Goal: Navigation & Orientation: Find specific page/section

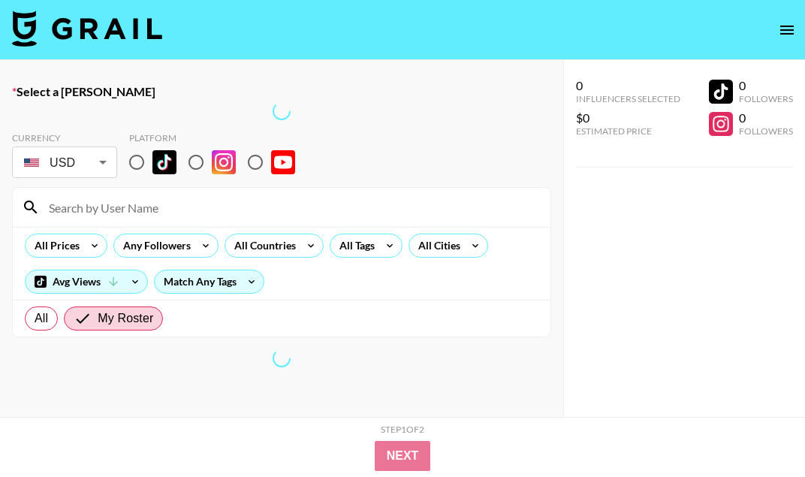
click at [783, 19] on button "open drawer" at bounding box center [787, 30] width 30 height 30
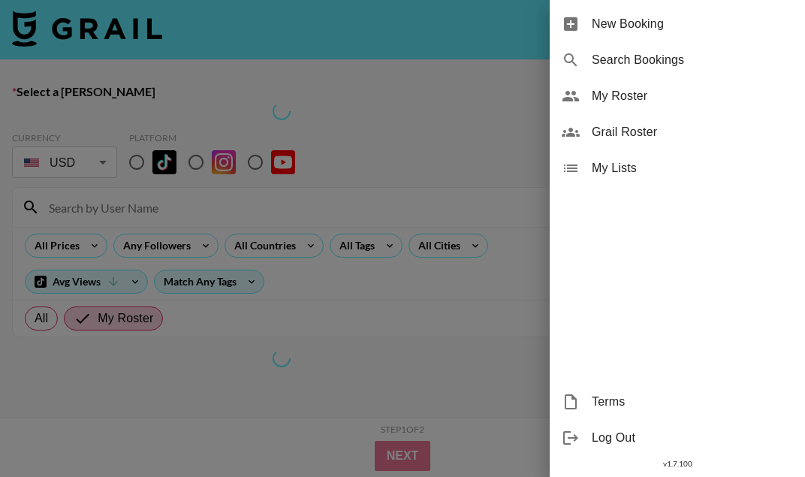
click at [666, 98] on span "My Roster" at bounding box center [691, 96] width 201 height 18
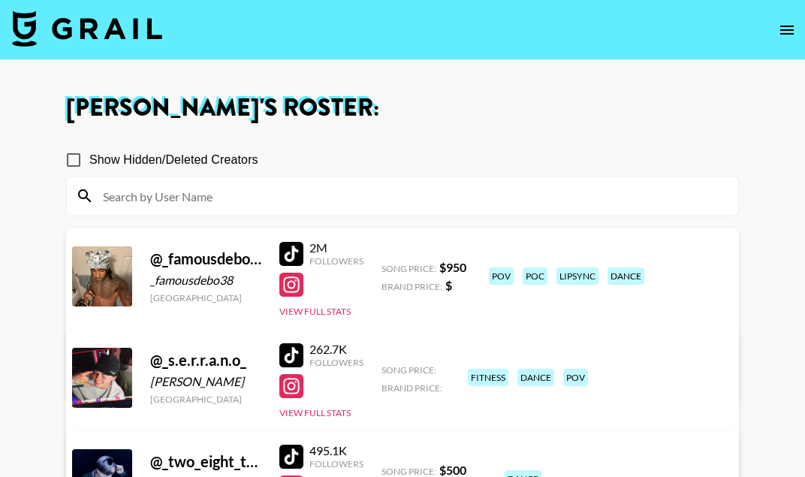
click at [398, 317] on div "Managed By [PERSON_NAME][EMAIL_ADDRESS][DOMAIN_NAME] View/Edit Details" at bounding box center [239, 355] width 317 height 77
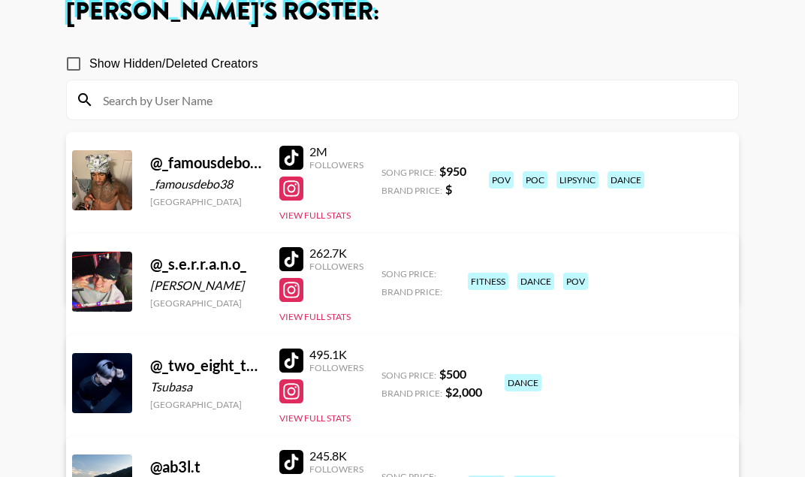
scroll to position [104, 0]
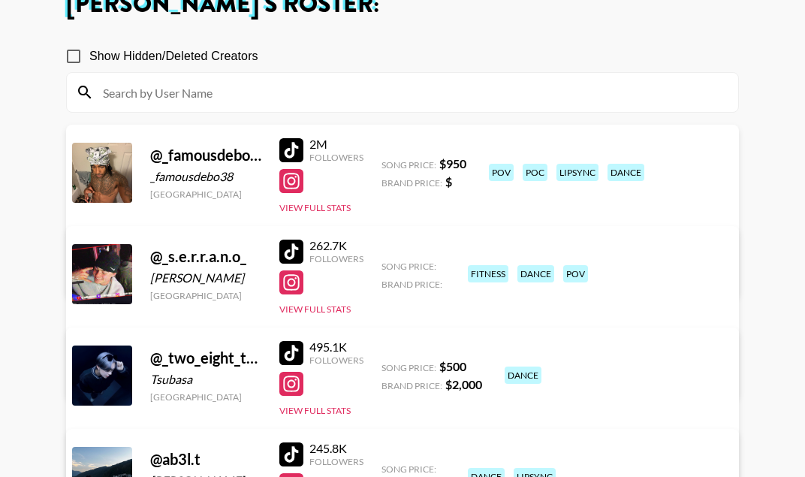
click at [287, 238] on div "262.7K Followers" at bounding box center [321, 251] width 84 height 26
click at [292, 238] on div "262.7K Followers" at bounding box center [321, 251] width 84 height 26
click at [294, 249] on div at bounding box center [291, 251] width 24 height 24
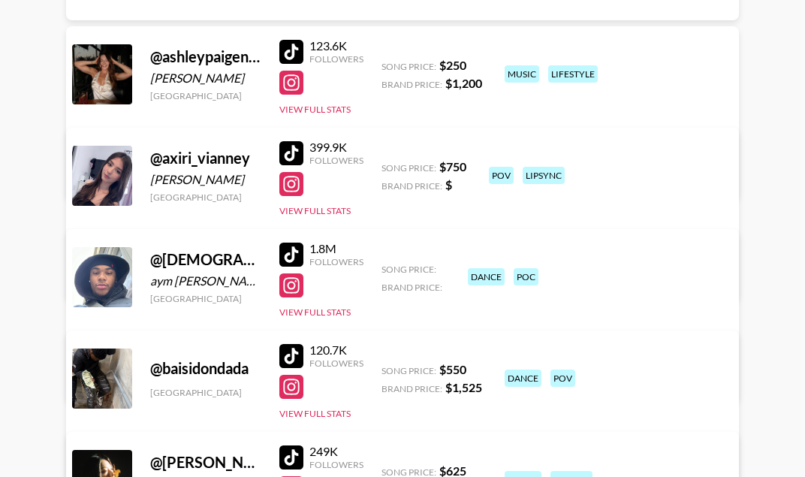
scroll to position [1346, 0]
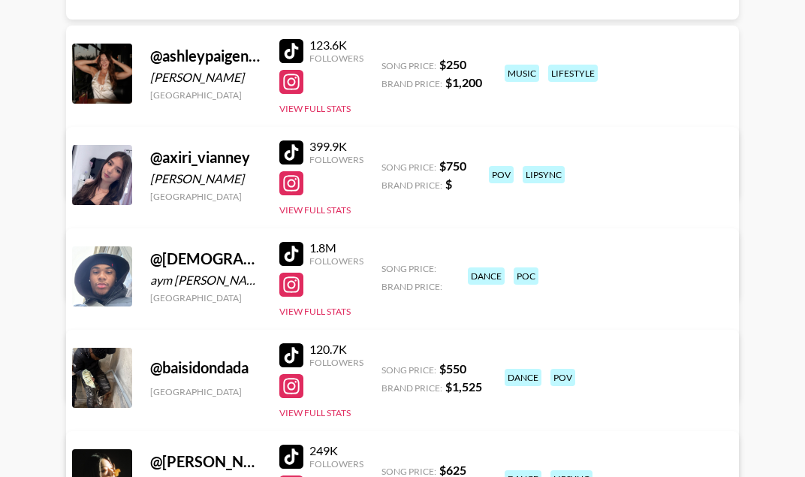
click at [293, 155] on div at bounding box center [291, 152] width 24 height 24
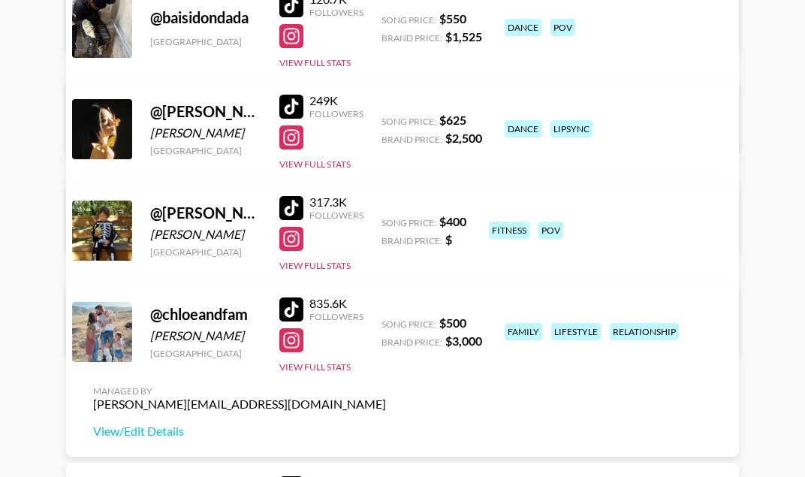
scroll to position [1711, 0]
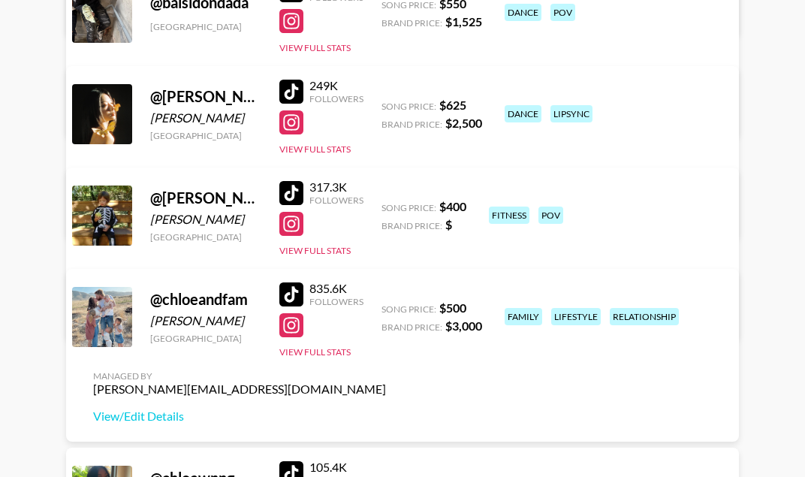
click at [293, 194] on div at bounding box center [291, 193] width 24 height 24
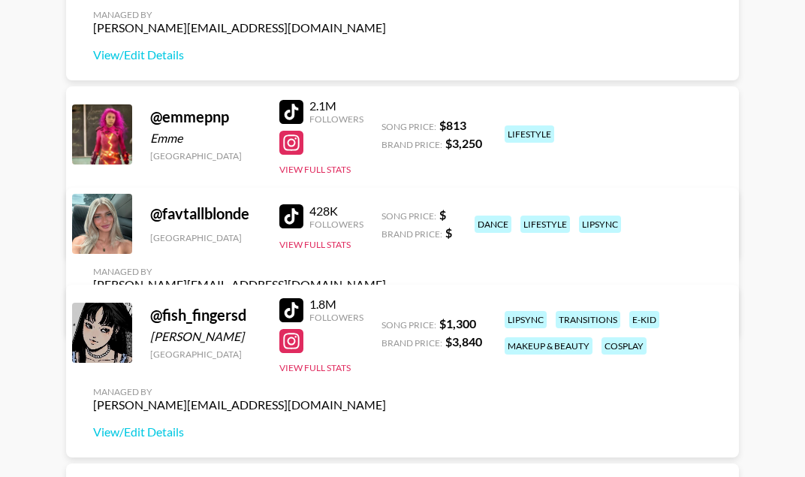
scroll to position [2613, 0]
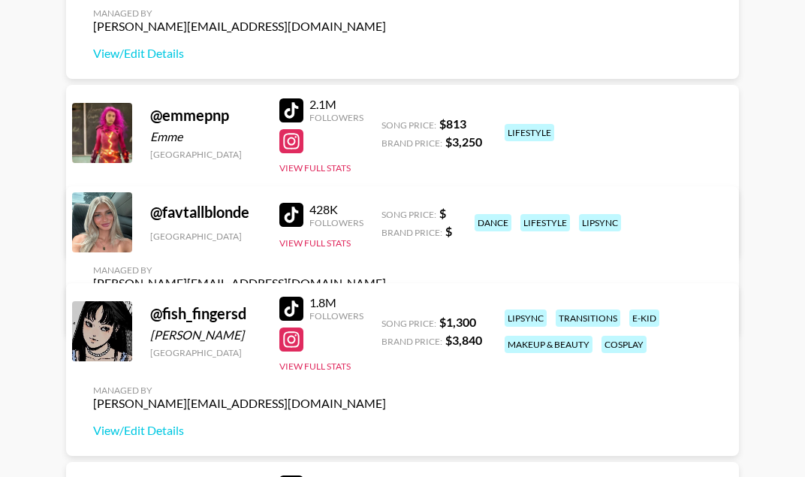
click at [293, 227] on div at bounding box center [291, 215] width 24 height 24
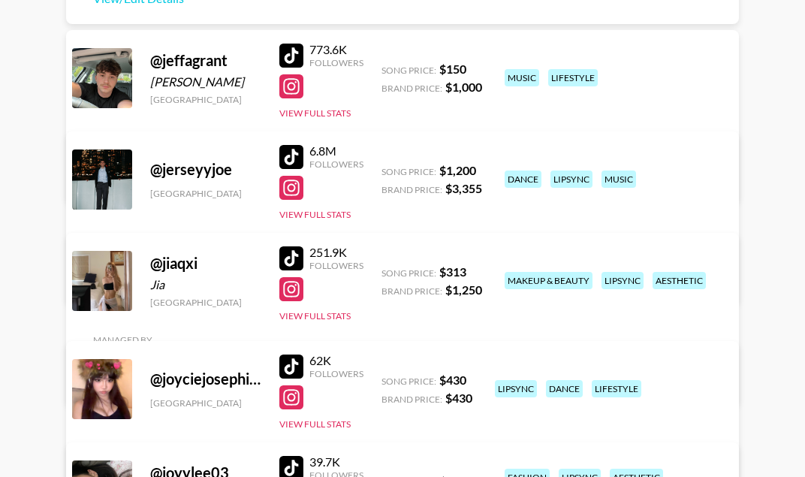
scroll to position [5427, 0]
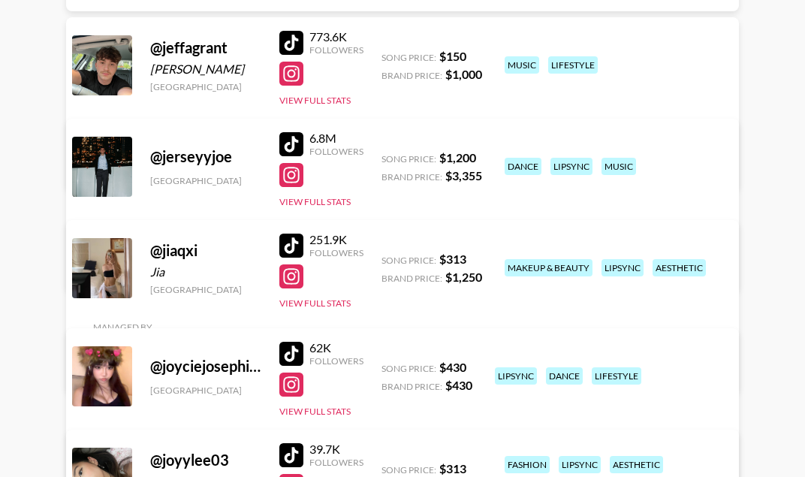
click at [293, 35] on div at bounding box center [291, 43] width 24 height 24
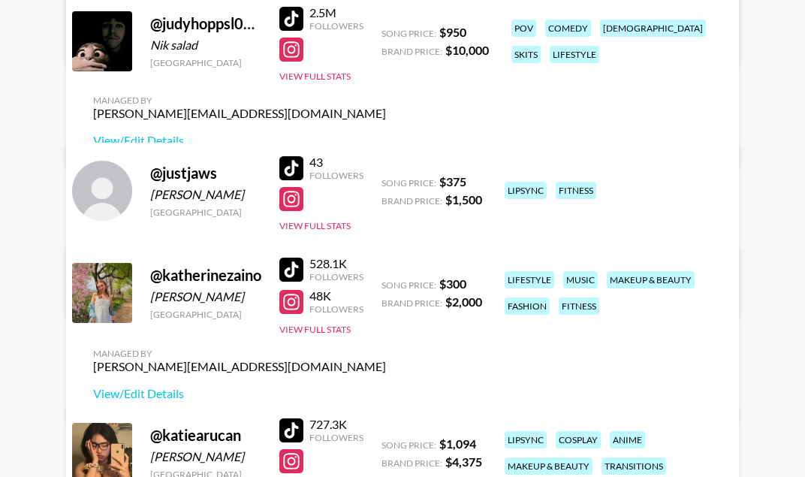
scroll to position [6107, 0]
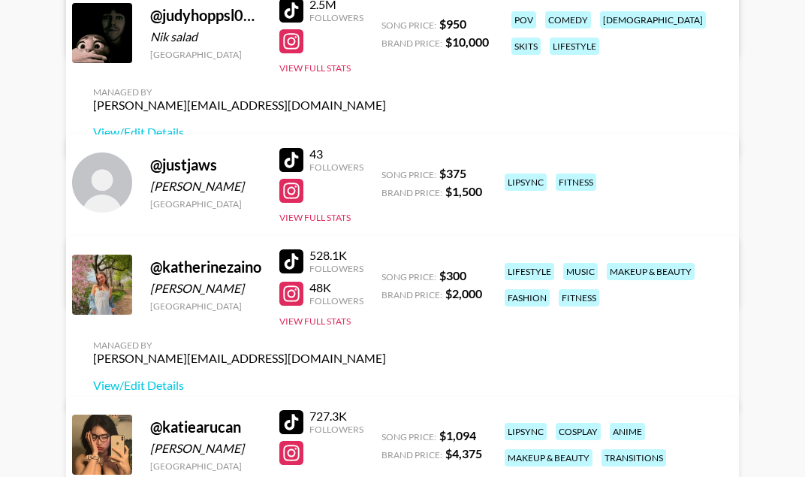
click at [291, 23] on div at bounding box center [291, 10] width 24 height 24
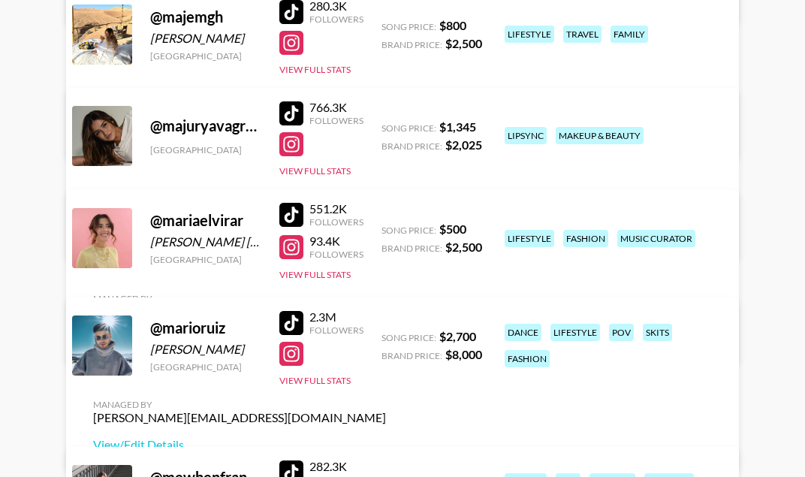
scroll to position [7671, 0]
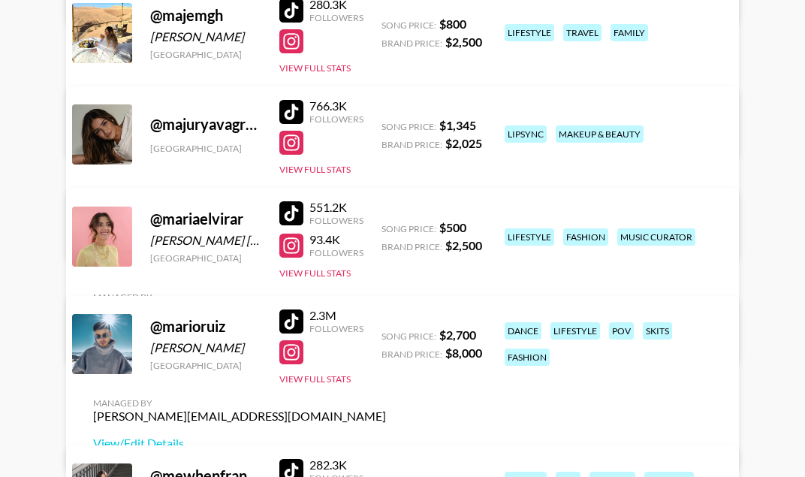
click at [296, 218] on div at bounding box center [291, 213] width 24 height 24
click at [291, 333] on div at bounding box center [291, 321] width 24 height 24
click at [299, 333] on div at bounding box center [291, 321] width 24 height 24
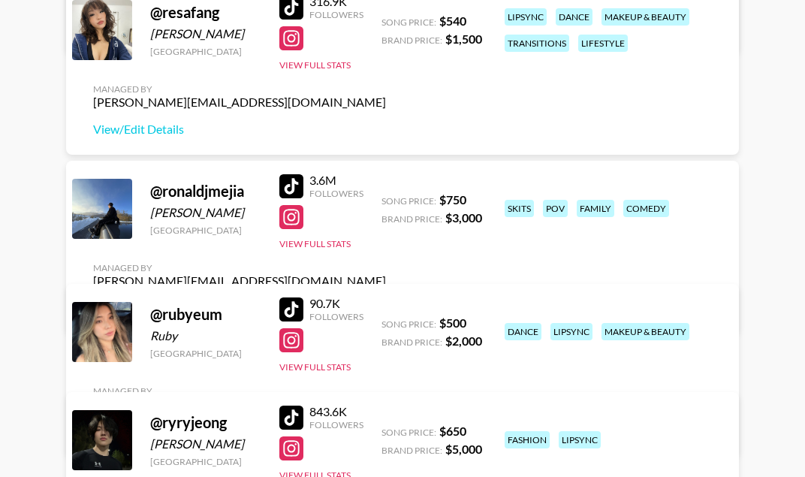
scroll to position [9321, 0]
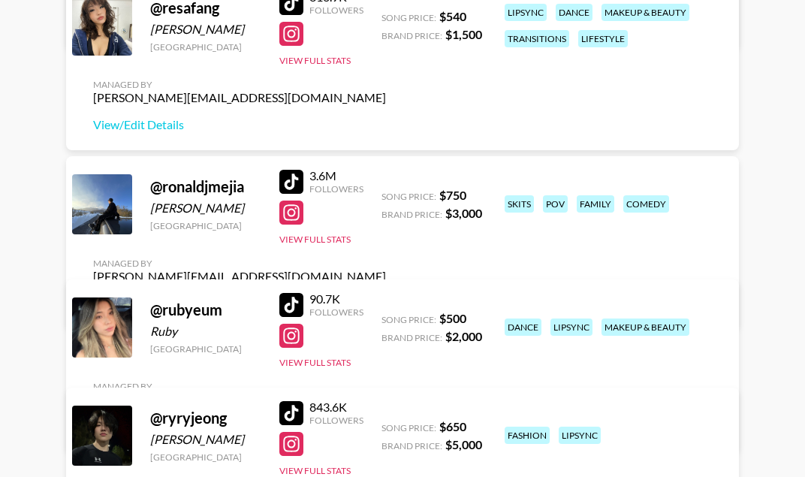
click at [300, 191] on div at bounding box center [291, 182] width 24 height 24
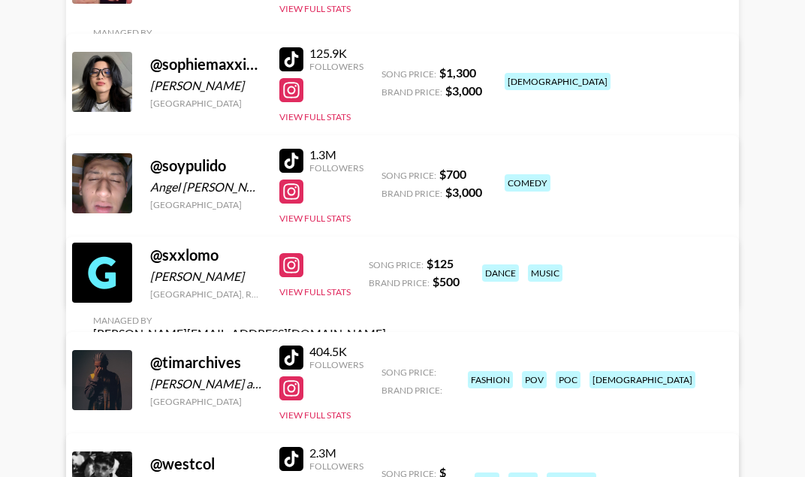
scroll to position [10344, 0]
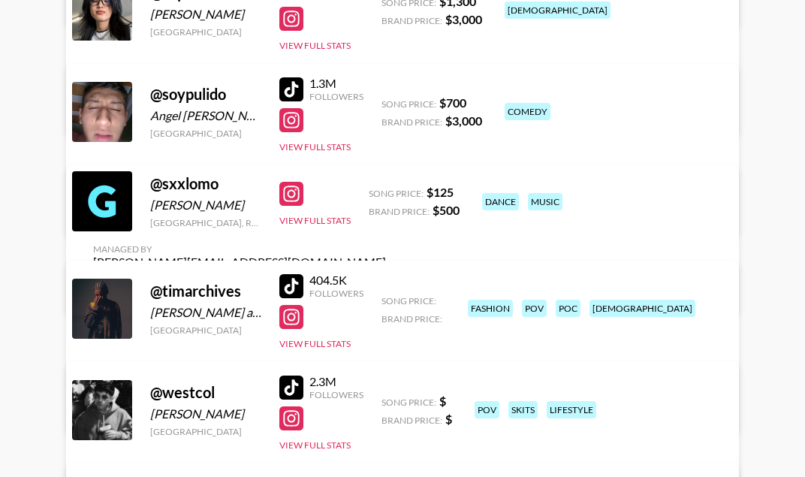
click at [296, 83] on div at bounding box center [291, 89] width 24 height 24
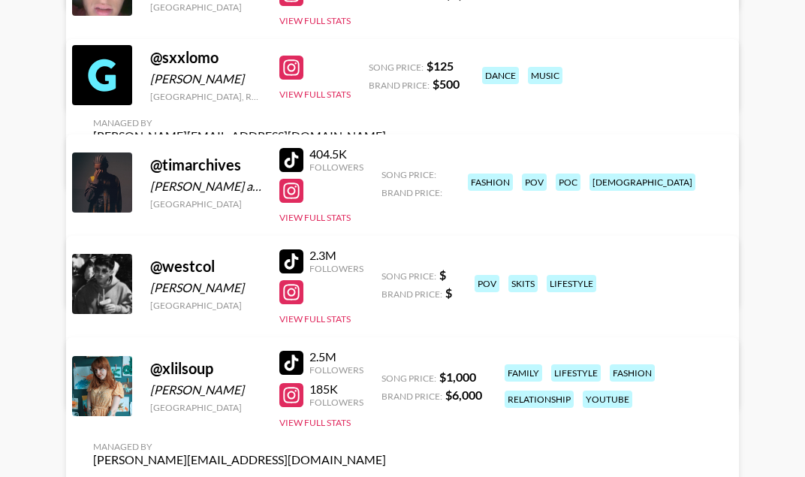
scroll to position [10482, 0]
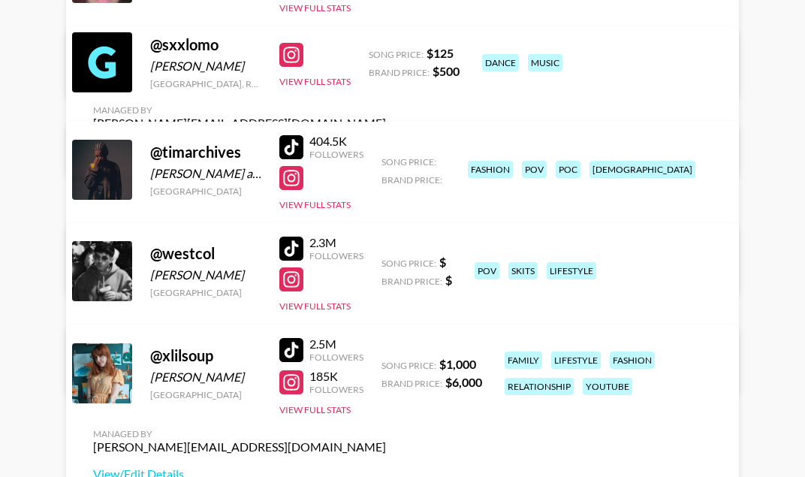
click at [285, 136] on div at bounding box center [291, 147] width 24 height 24
click at [294, 182] on div at bounding box center [291, 178] width 24 height 24
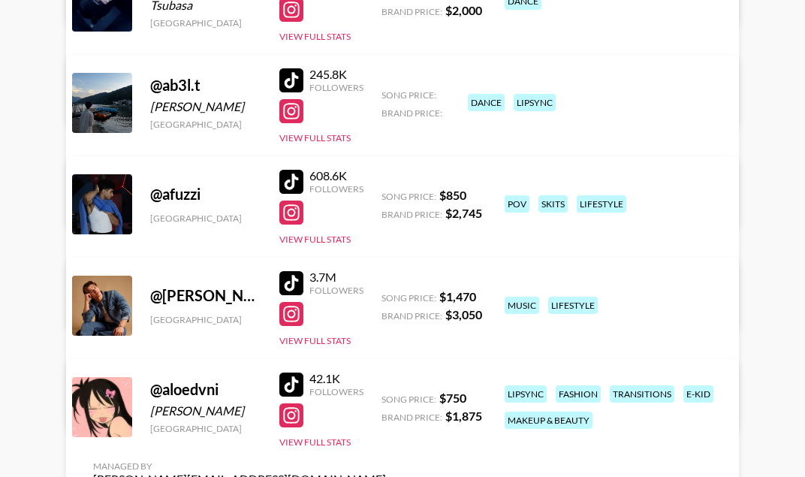
scroll to position [0, 0]
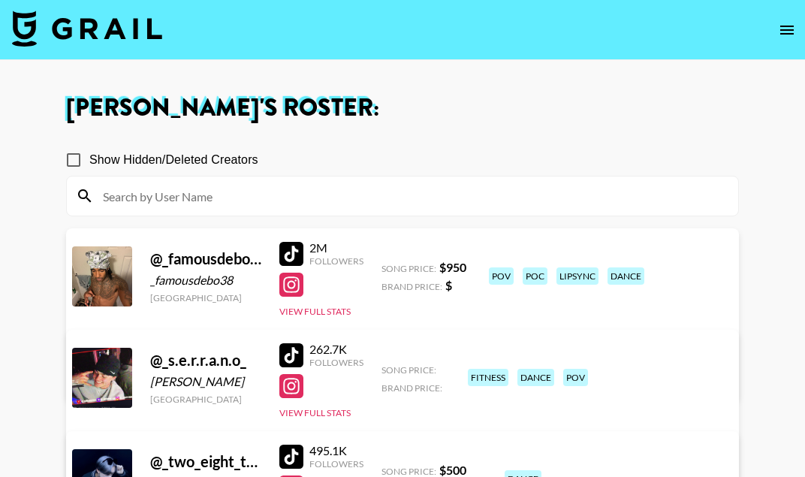
click at [297, 257] on div at bounding box center [291, 254] width 24 height 24
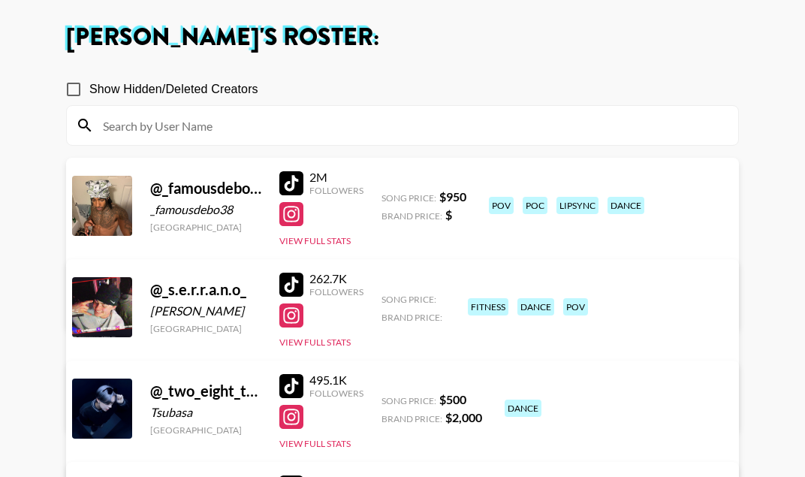
scroll to position [117, 0]
